Goal: Task Accomplishment & Management: Use online tool/utility

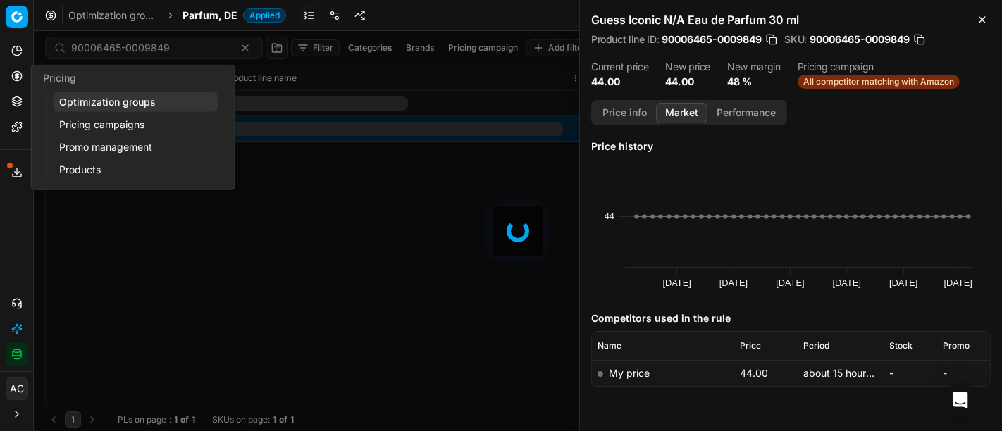
scroll to position [38, 0]
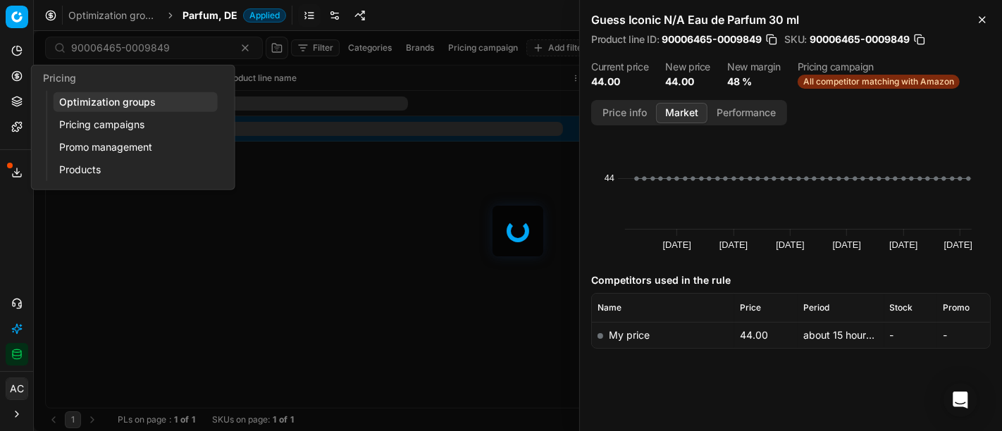
click at [15, 85] on button "Pricing" at bounding box center [17, 76] width 23 height 23
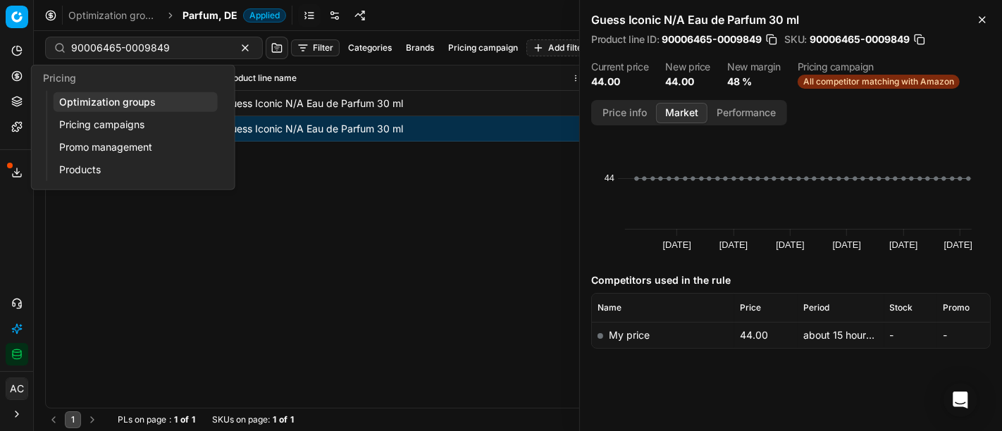
click at [82, 102] on link "Optimization groups" at bounding box center [136, 102] width 164 height 20
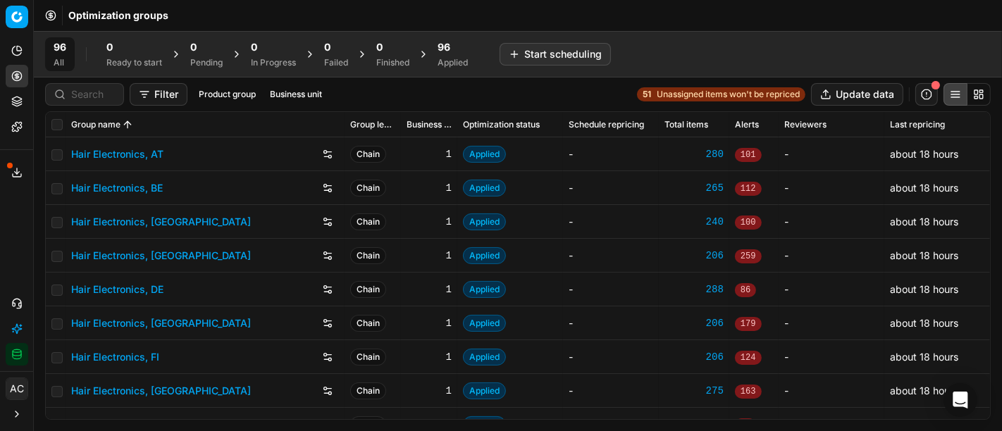
click at [456, 55] on div "96 Applied" at bounding box center [453, 54] width 30 height 28
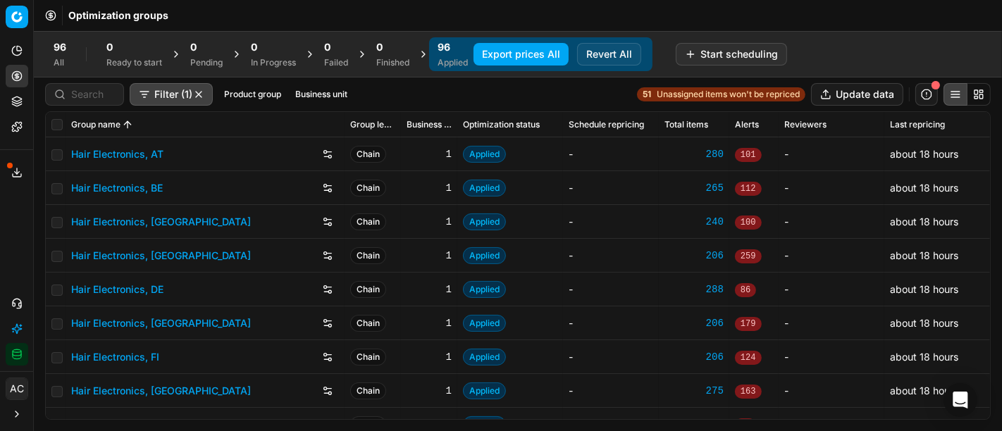
click at [309, 94] on button "Business unit" at bounding box center [321, 94] width 63 height 17
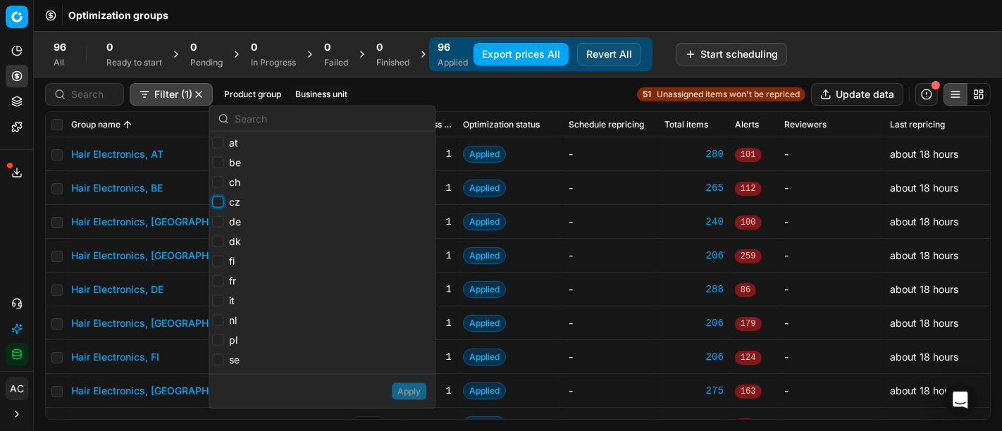
click at [216, 203] on input "cz" at bounding box center [217, 202] width 11 height 11
checkbox input "true"
click at [218, 242] on input "dk" at bounding box center [217, 241] width 11 height 11
checkbox input "true"
click at [406, 389] on button "Apply" at bounding box center [409, 391] width 35 height 17
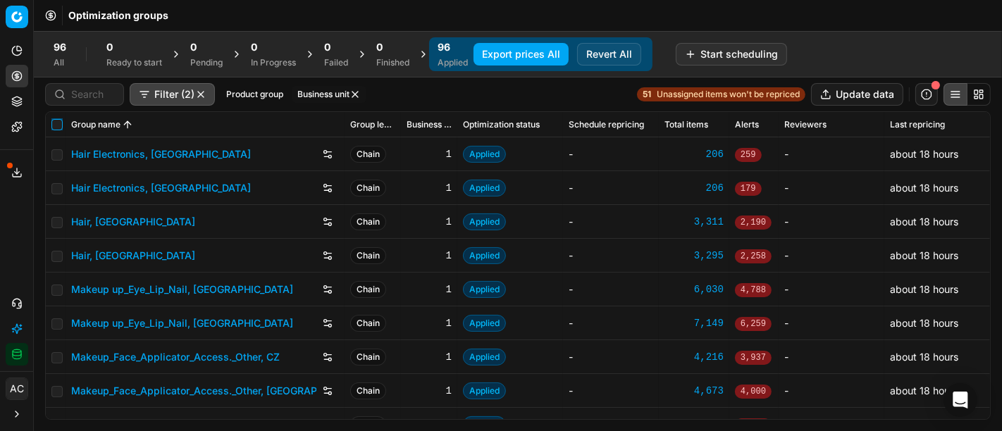
click at [59, 125] on input "checkbox" at bounding box center [56, 124] width 11 height 11
checkbox input "true"
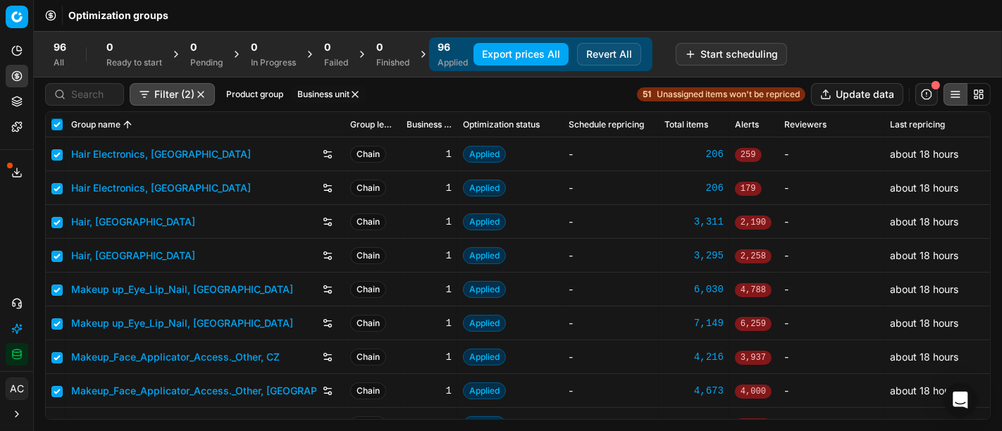
checkbox input "true"
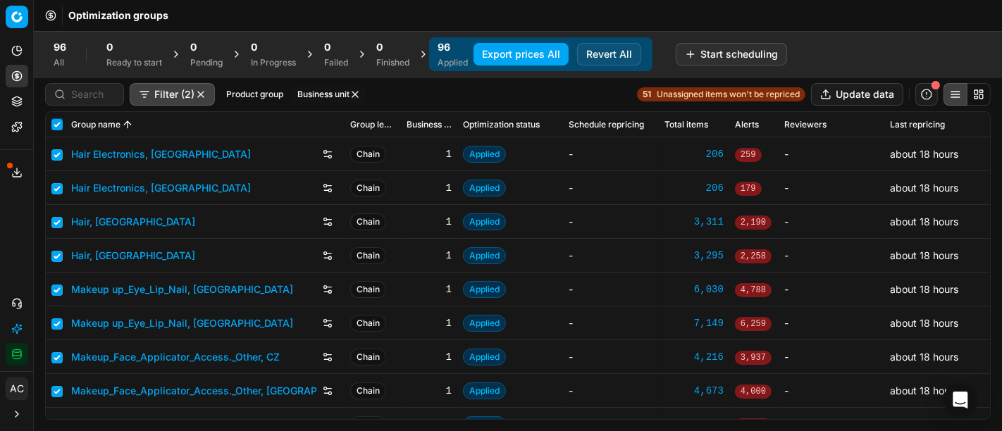
checkbox input "true"
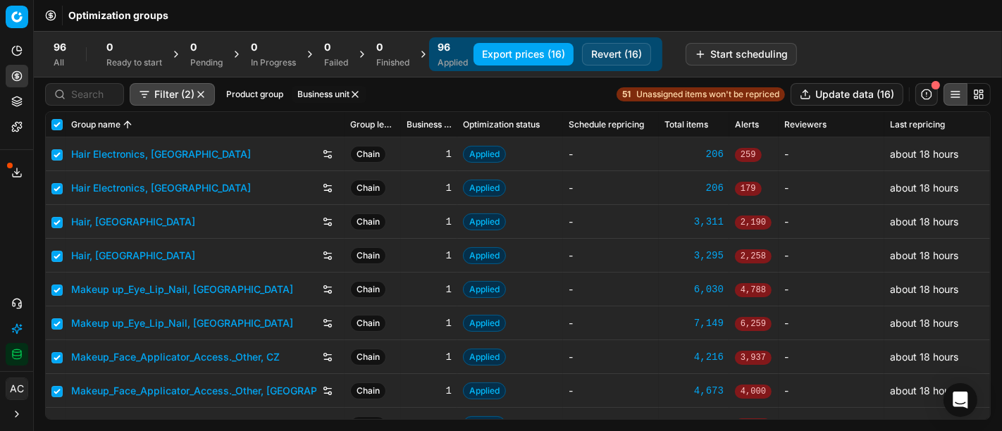
click at [505, 56] on button "Export prices (16)" at bounding box center [524, 54] width 100 height 23
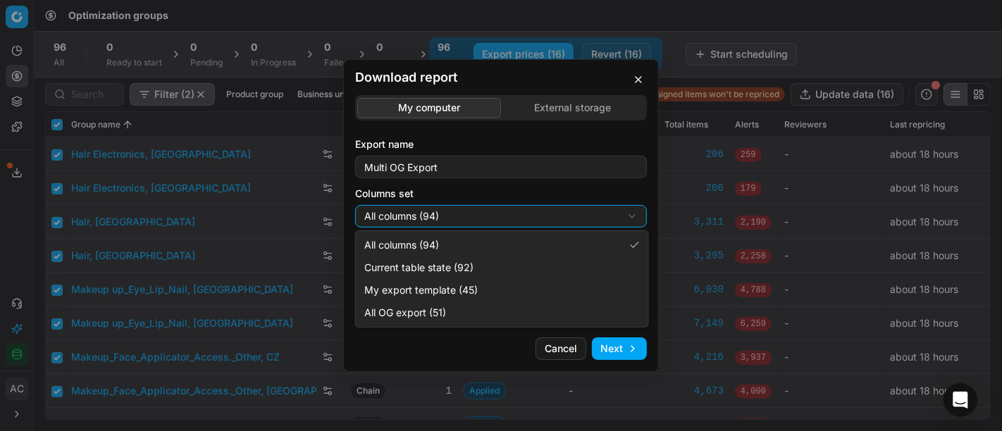
click at [557, 212] on div "Download report My computer External storage Export name Multi OG Export Column…" at bounding box center [501, 215] width 1002 height 431
select select "custom"
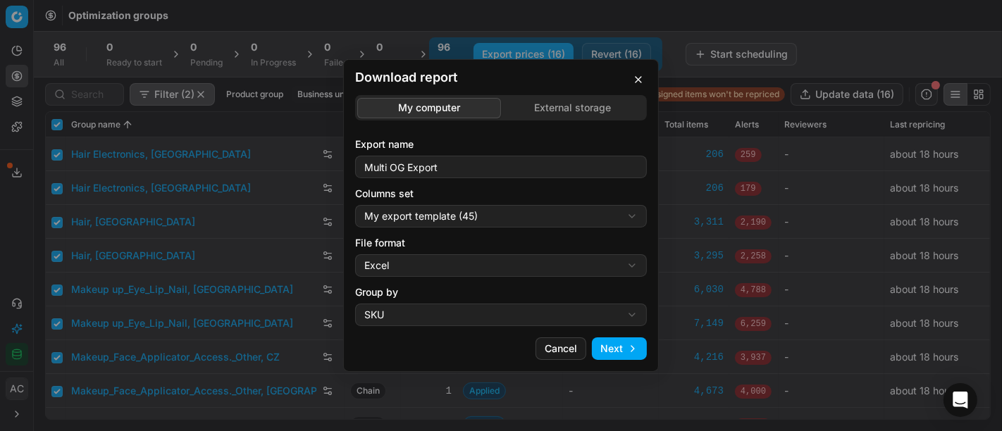
click at [629, 347] on button "Next" at bounding box center [619, 349] width 55 height 23
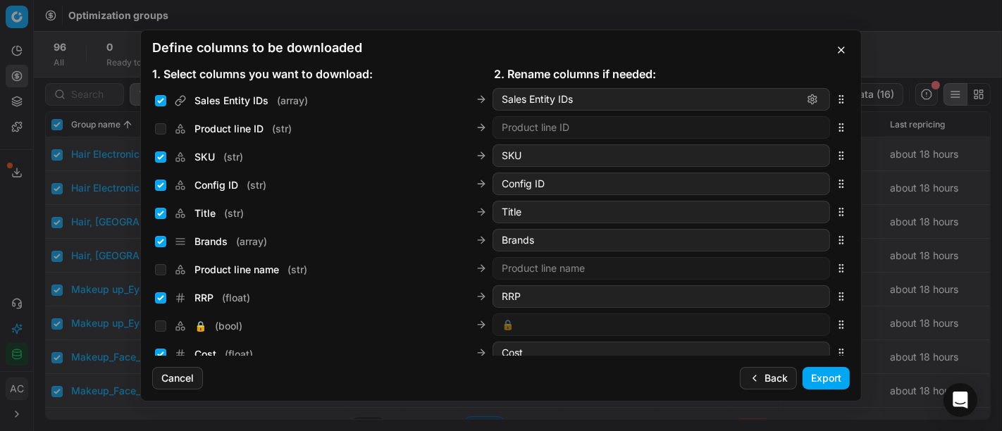
click at [762, 381] on button "Back" at bounding box center [768, 378] width 57 height 23
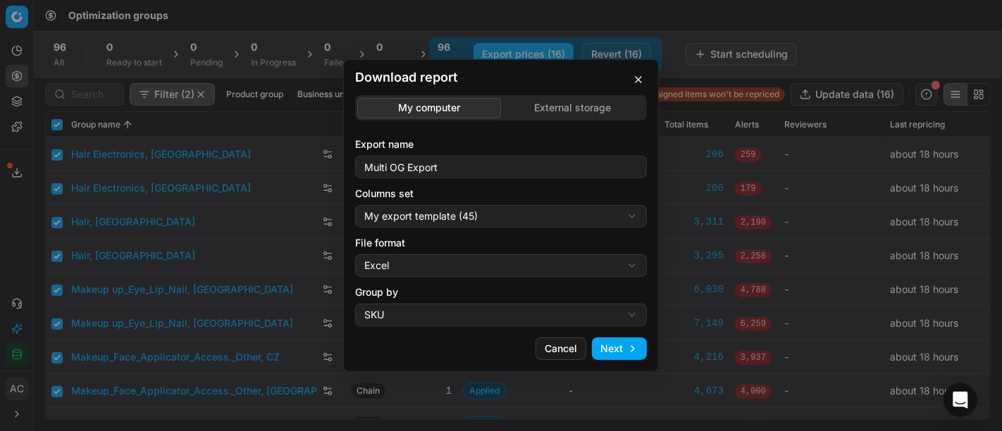
click at [465, 252] on div "File format Excel Excel CSV" at bounding box center [501, 256] width 292 height 41
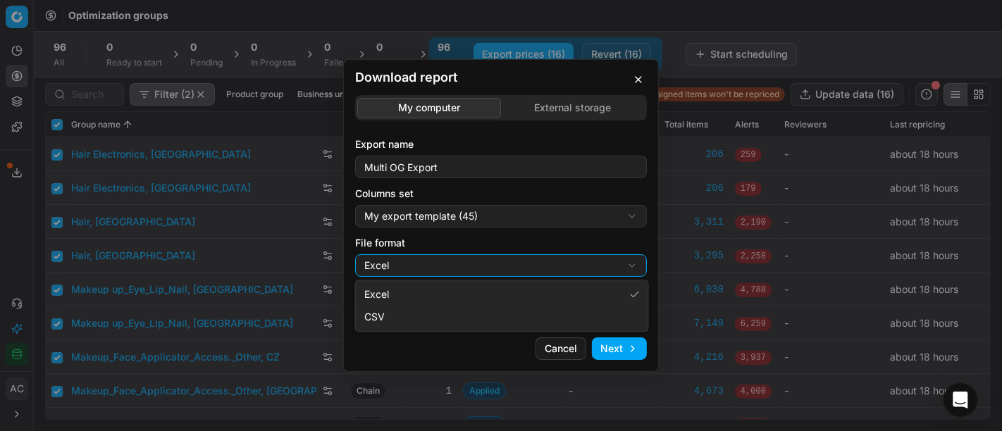
click at [467, 269] on div "Download report My computer External storage Export name Multi OG Export Column…" at bounding box center [501, 215] width 1002 height 431
select select "csv"
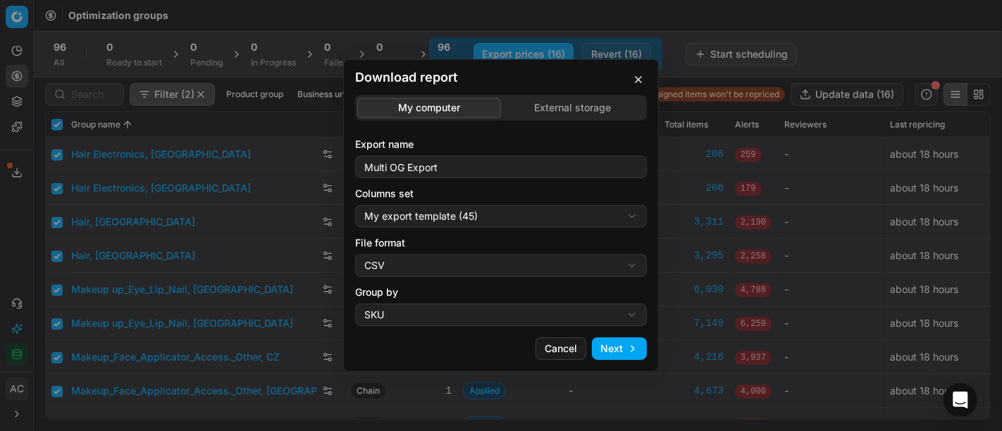
click at [643, 357] on button "Next" at bounding box center [619, 349] width 55 height 23
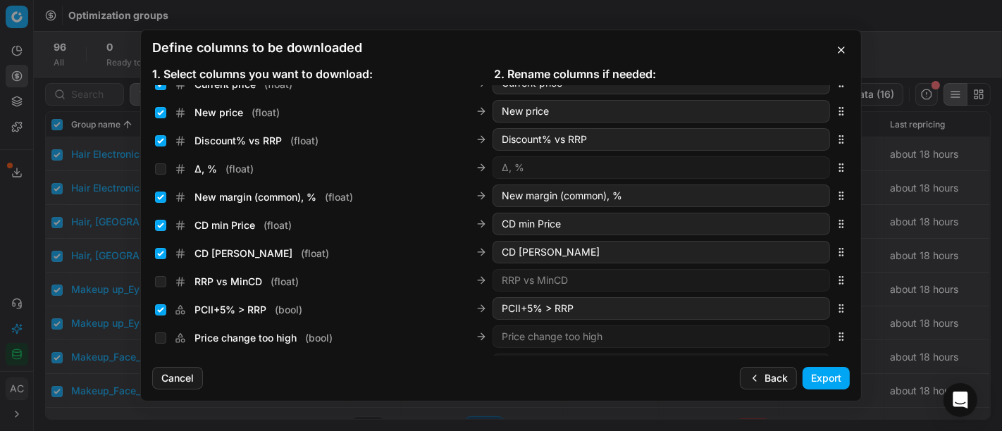
scroll to position [239, 0]
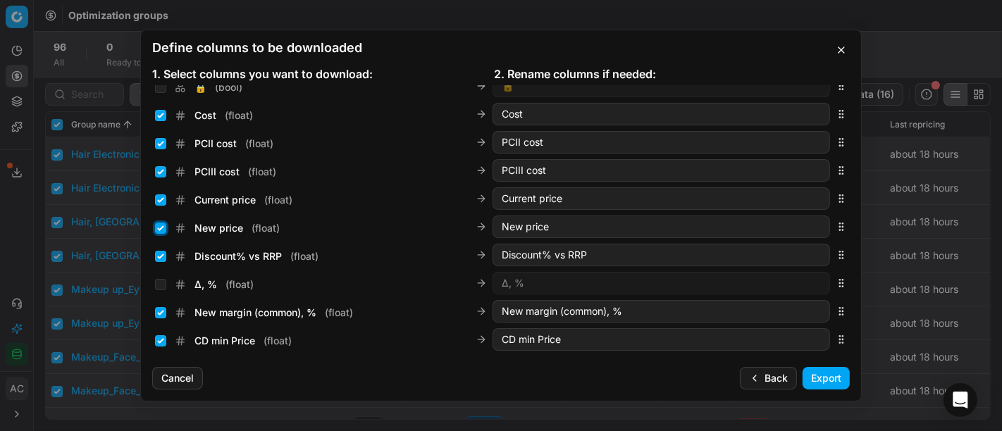
click at [158, 232] on input "New price ( float )" at bounding box center [160, 228] width 11 height 11
checkbox input "false"
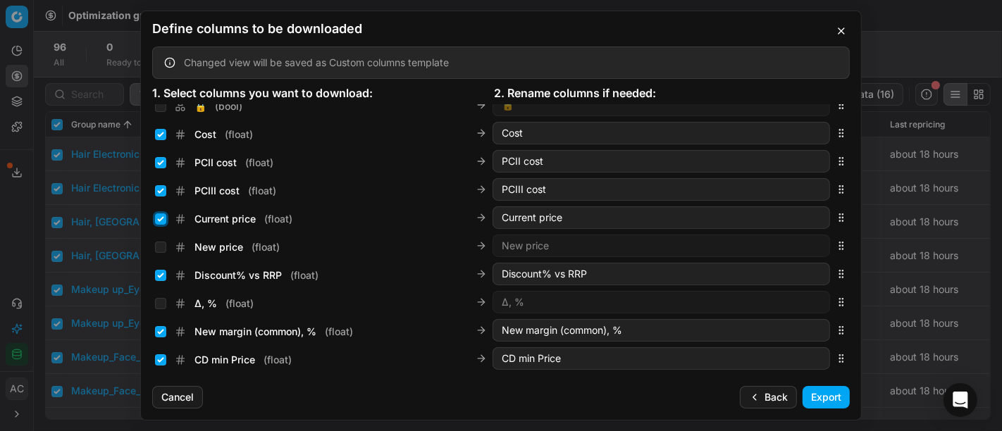
click at [160, 216] on input "Current price ( float )" at bounding box center [160, 219] width 11 height 11
checkbox input "false"
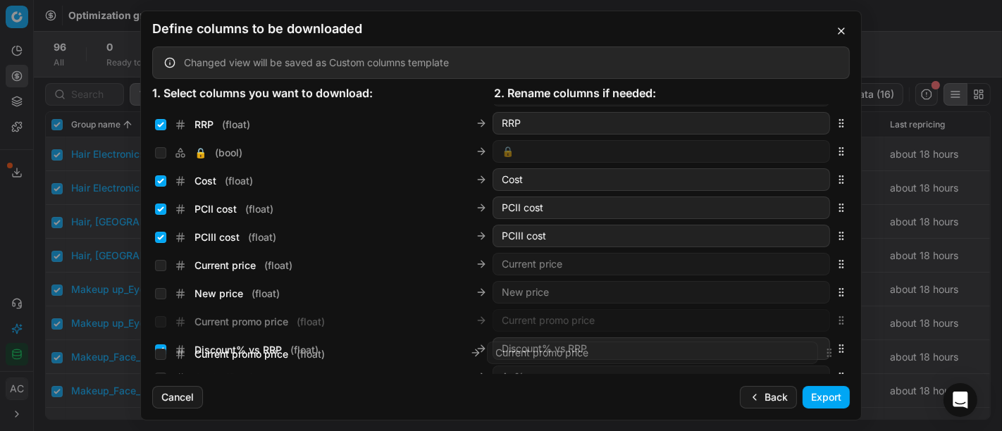
scroll to position [211, 0]
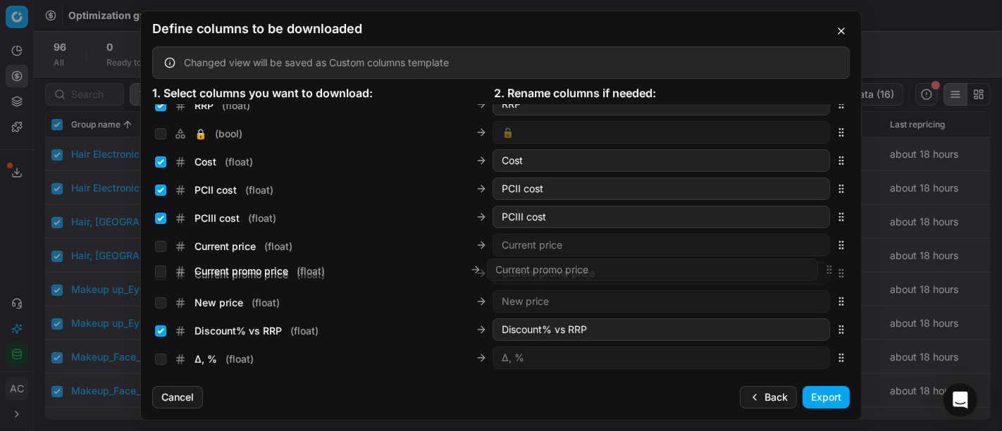
drag, startPoint x: 830, startPoint y: 240, endPoint x: 823, endPoint y: 271, distance: 32.5
click at [836, 271] on icon "button" at bounding box center [841, 273] width 11 height 11
click at [159, 276] on input "Current promo price ( float )" at bounding box center [160, 274] width 11 height 11
checkbox input "true"
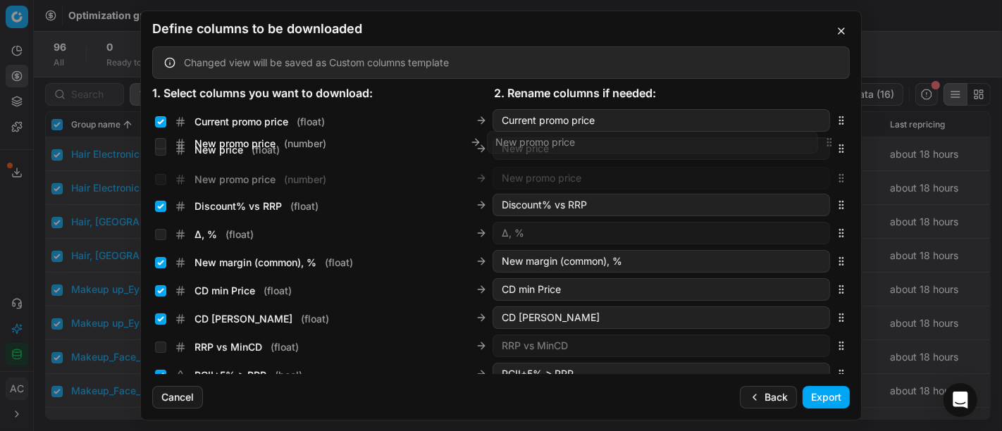
scroll to position [354, 0]
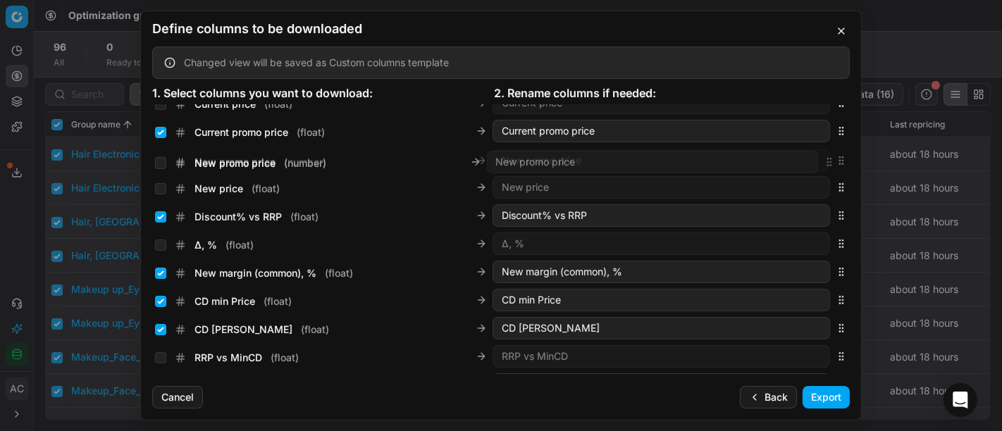
drag, startPoint x: 832, startPoint y: 240, endPoint x: 839, endPoint y: 165, distance: 75.1
click at [839, 165] on div "Sales Entity IDs ( array ) Sales Entity IDs Product line ID ( str ) Product lin…" at bounding box center [501, 239] width 720 height 271
click at [161, 163] on input "New promo price ( number )" at bounding box center [160, 160] width 11 height 11
checkbox input "true"
click at [832, 395] on button "Export" at bounding box center [826, 397] width 47 height 23
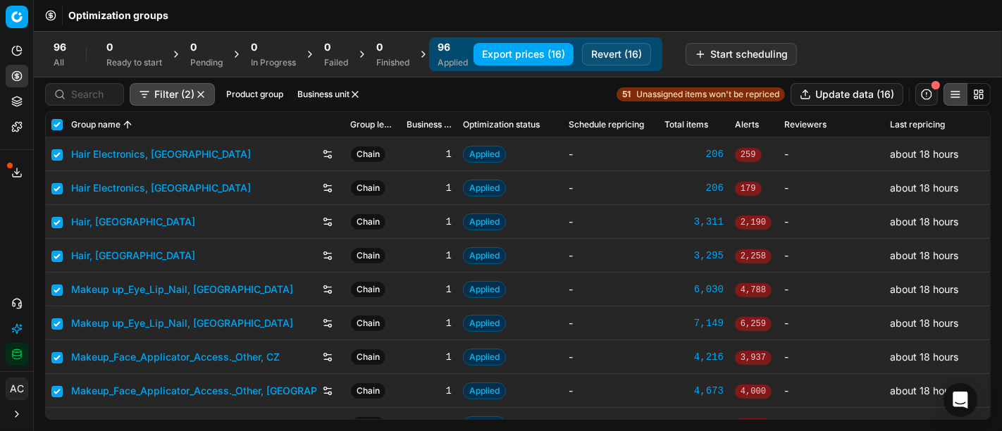
click at [6, 218] on div "Analytics Pricing Product portfolio Templates Export service 21 Contact support…" at bounding box center [16, 203] width 33 height 338
click at [18, 168] on icon at bounding box center [16, 172] width 11 height 11
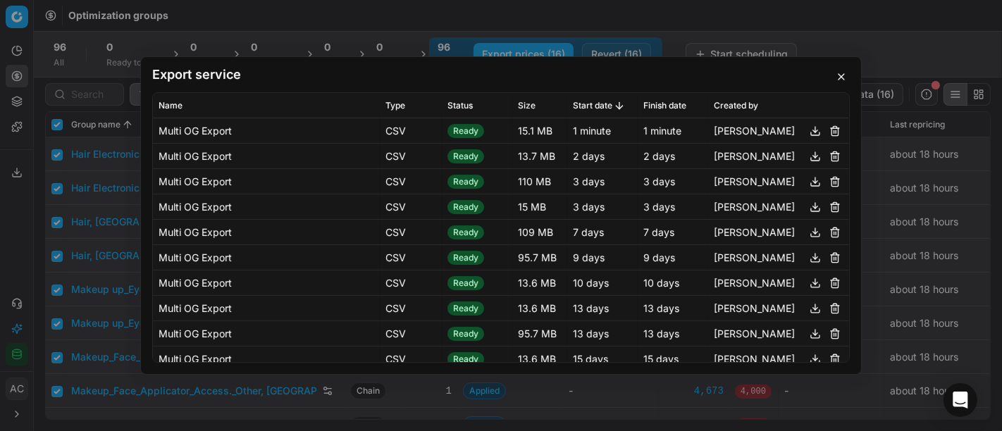
click at [807, 130] on button "button" at bounding box center [815, 131] width 17 height 17
click at [794, 16] on div "Export service Name Type Status Size Start date Finish date Created by Multi OG…" at bounding box center [501, 215] width 1002 height 431
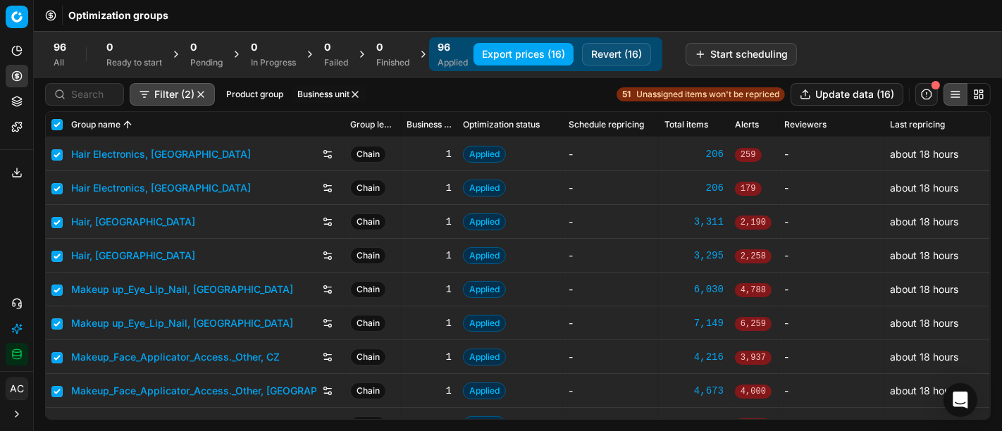
click at [695, 95] on span "Unassigned items won't be repriced" at bounding box center [707, 94] width 143 height 11
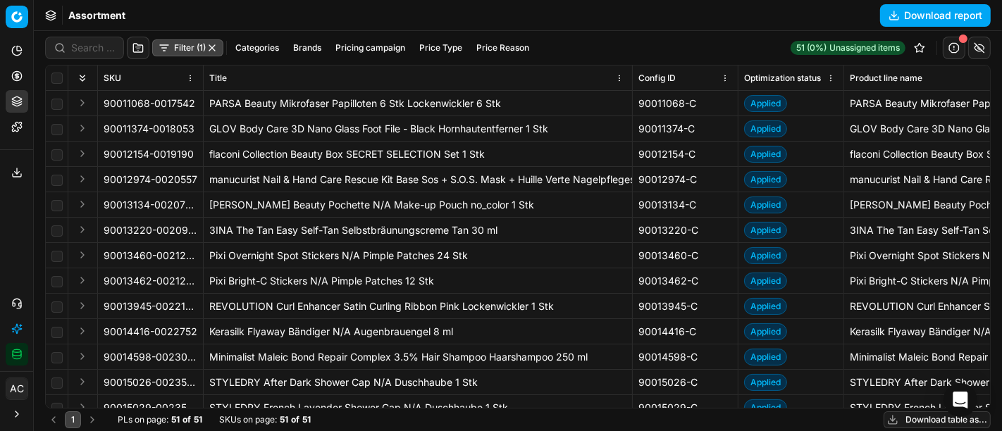
click at [4, 213] on div "Analytics Pricing Product portfolio Templates Export service 21 Contact support…" at bounding box center [16, 203] width 33 height 338
